Goal: Task Accomplishment & Management: Manage account settings

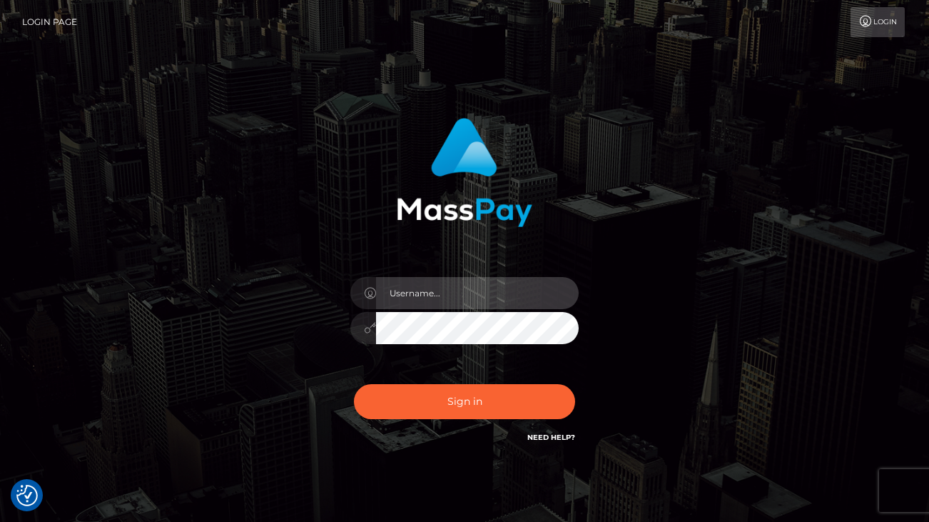
click at [469, 293] on input "text" at bounding box center [477, 293] width 203 height 32
type input "goddesslunaluck@hotmail.com"
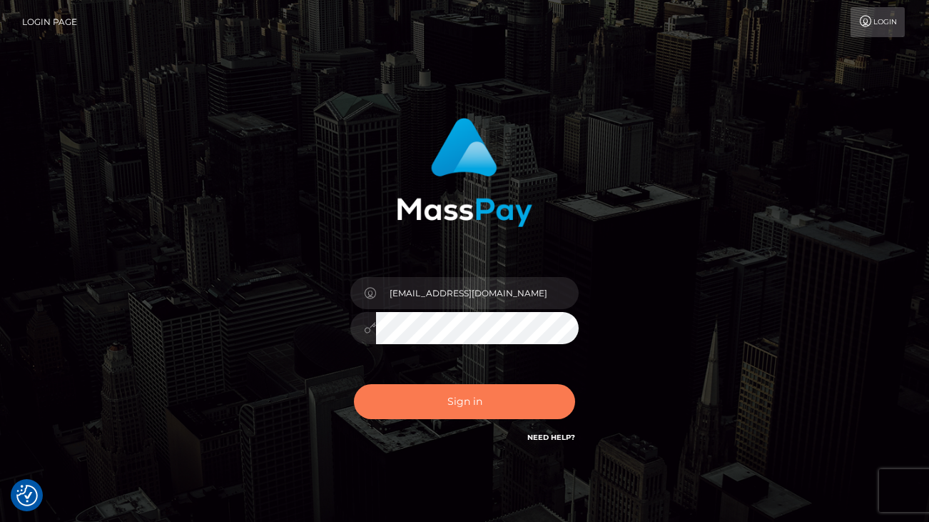
click at [465, 405] on button "Sign in" at bounding box center [464, 401] width 221 height 35
